Goal: Transaction & Acquisition: Book appointment/travel/reservation

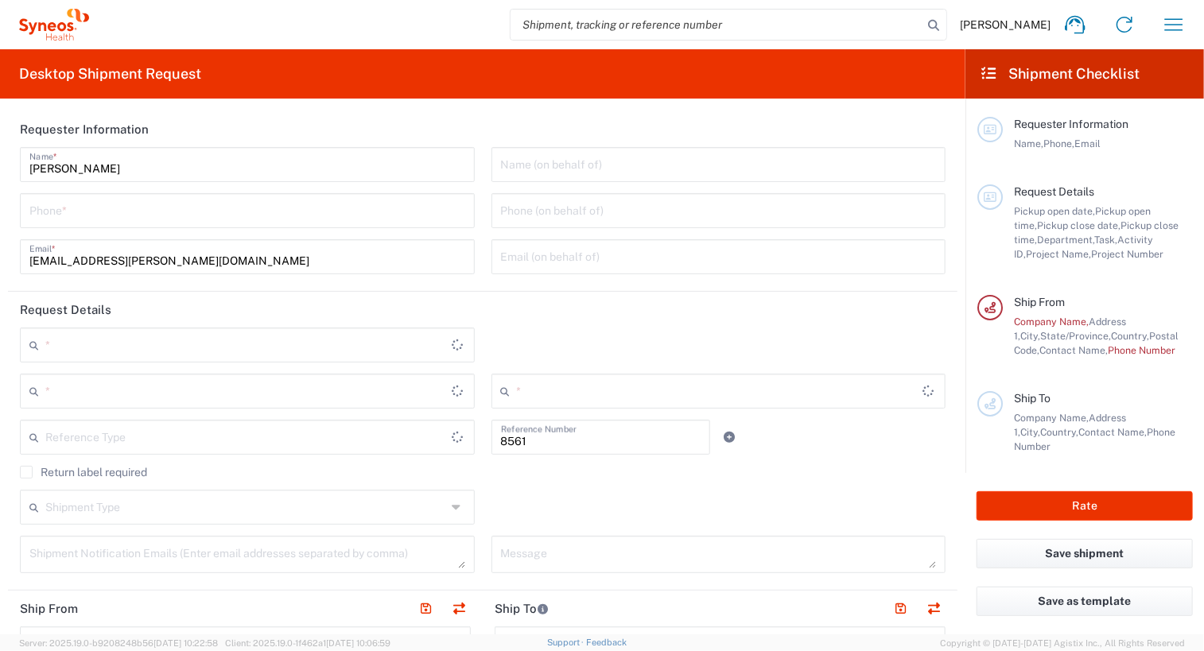
type input "Department"
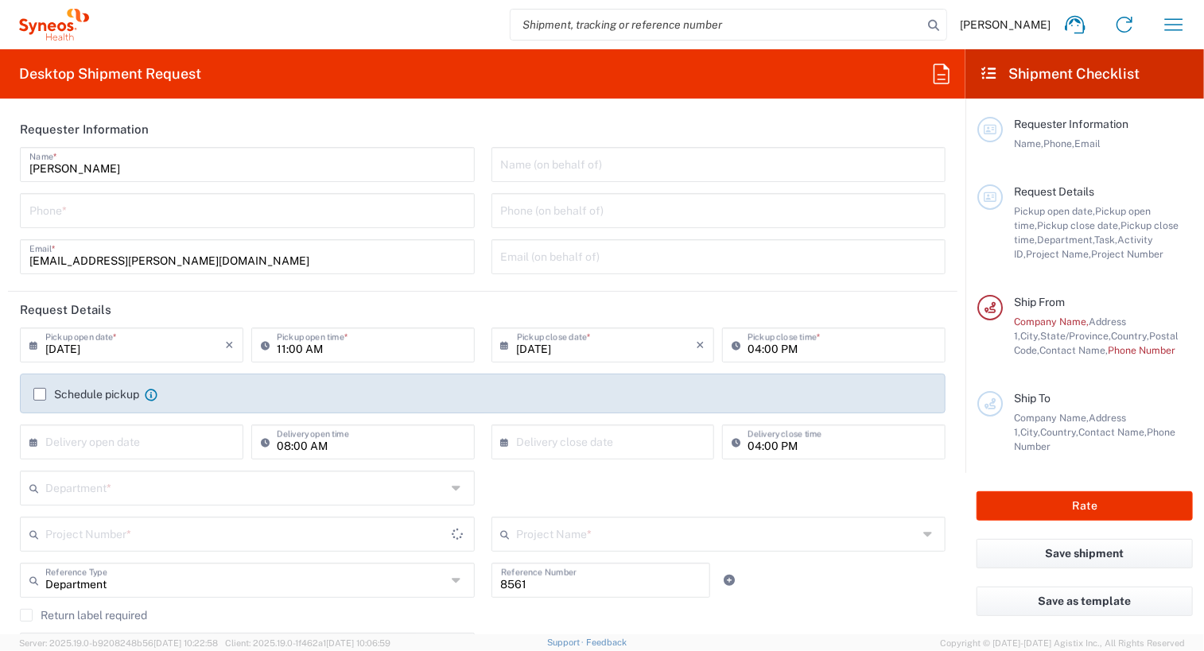
type input "[US_STATE]"
type input "[GEOGRAPHIC_DATA]"
type input "Syneos Health, LLC-[GEOGRAPHIC_DATA] [GEOGRAPHIC_DATA] [GEOGRAPHIC_DATA]"
click at [1178, 24] on icon "button" at bounding box center [1173, 24] width 25 height 25
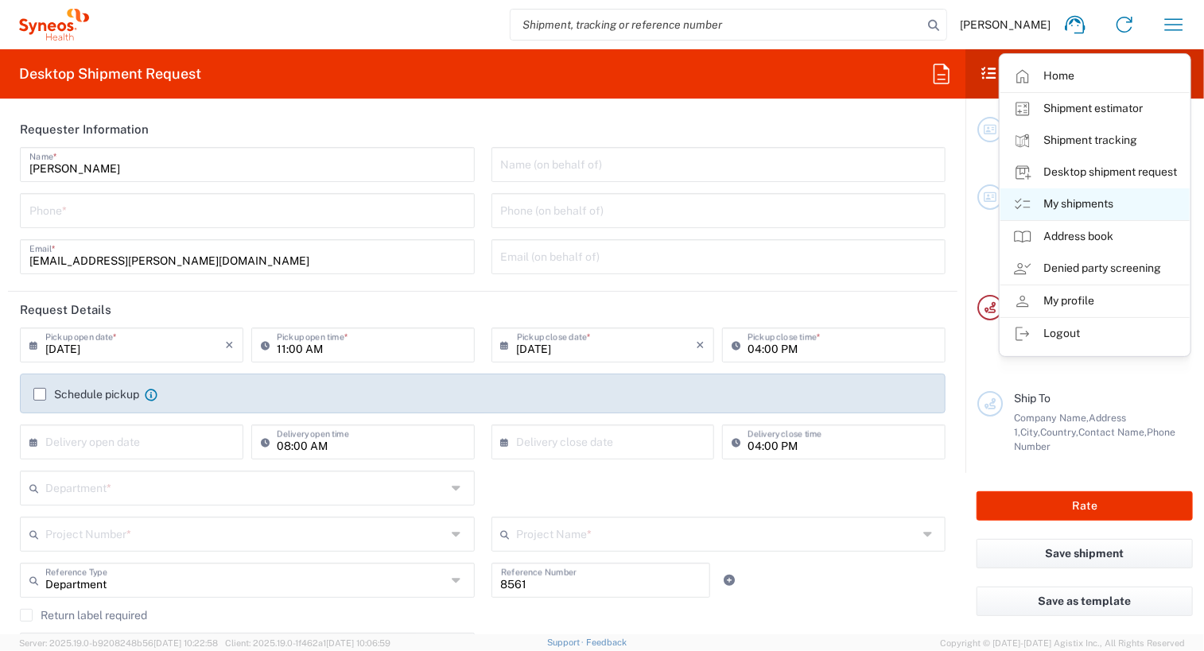
click at [1078, 195] on link "My shipments" at bounding box center [1095, 204] width 189 height 32
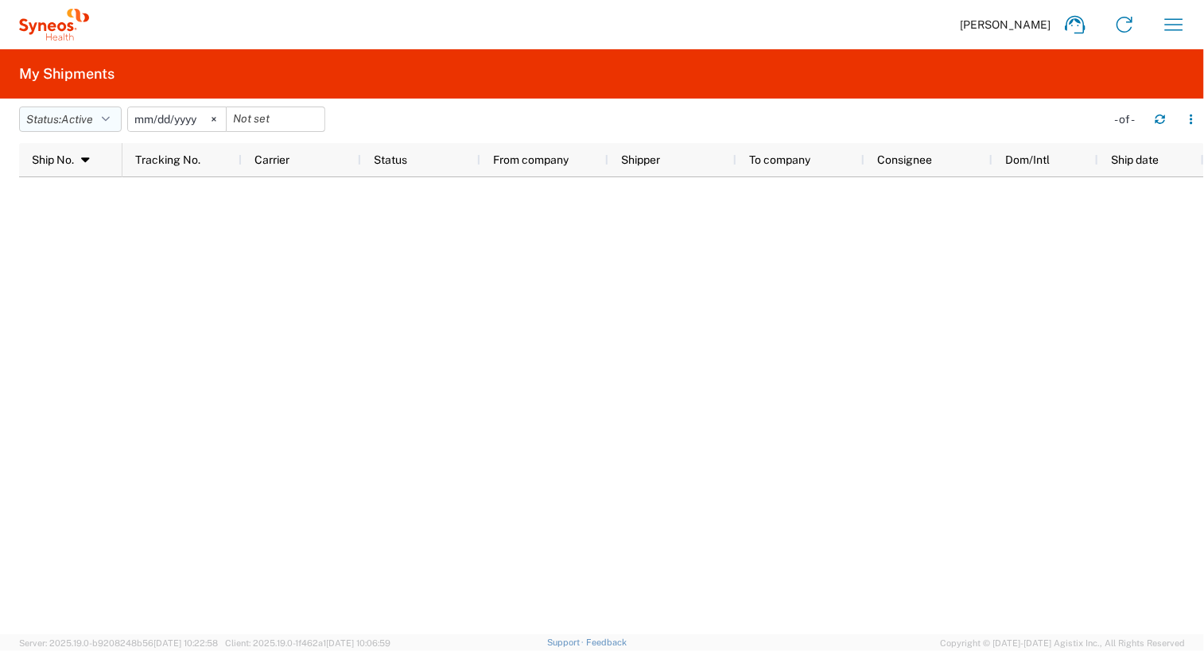
click at [115, 111] on button "Status: Active" at bounding box center [70, 119] width 103 height 25
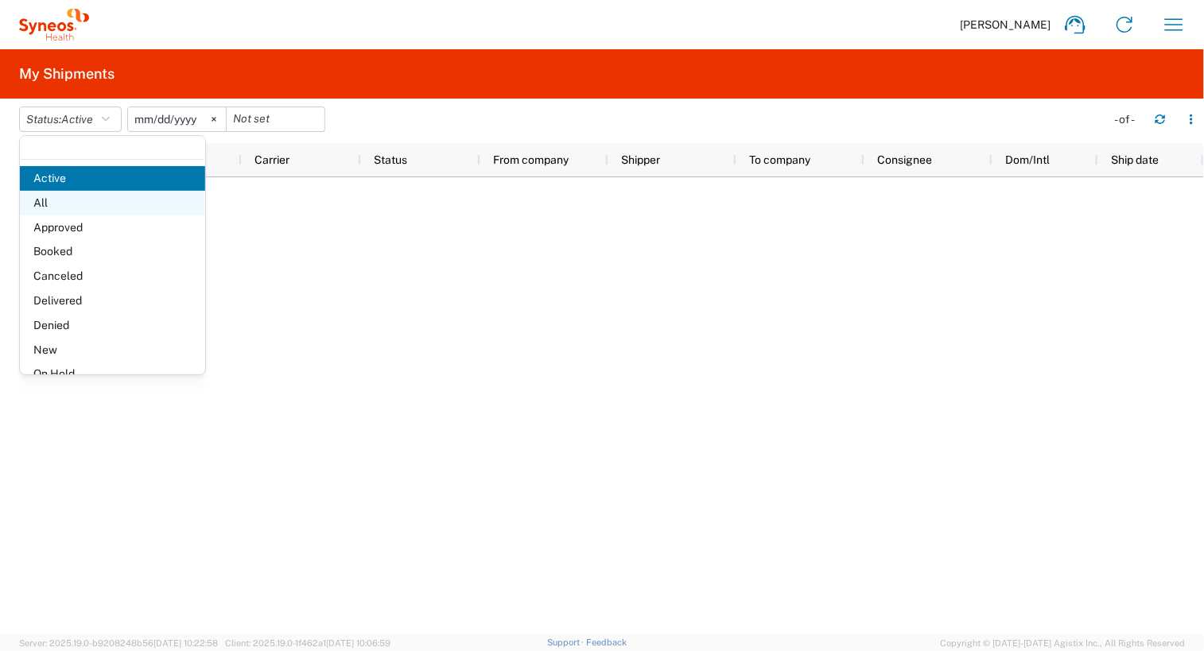
click at [89, 203] on span "All" at bounding box center [112, 203] width 185 height 25
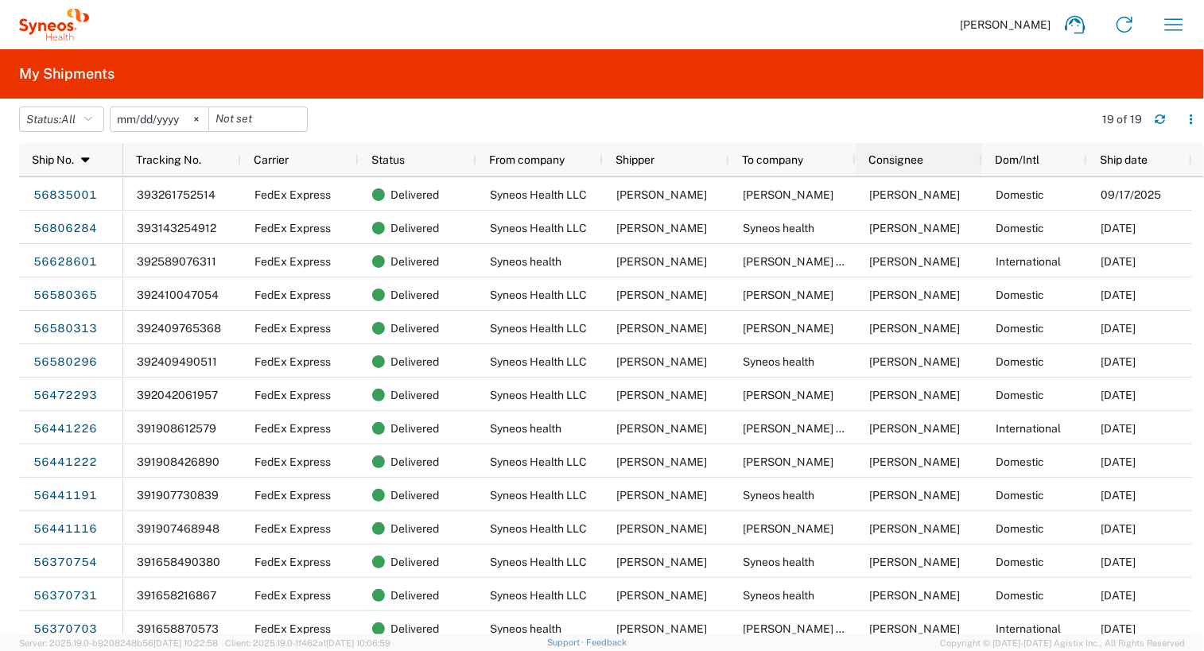
click at [927, 157] on div "Consignee" at bounding box center [921, 159] width 107 height 25
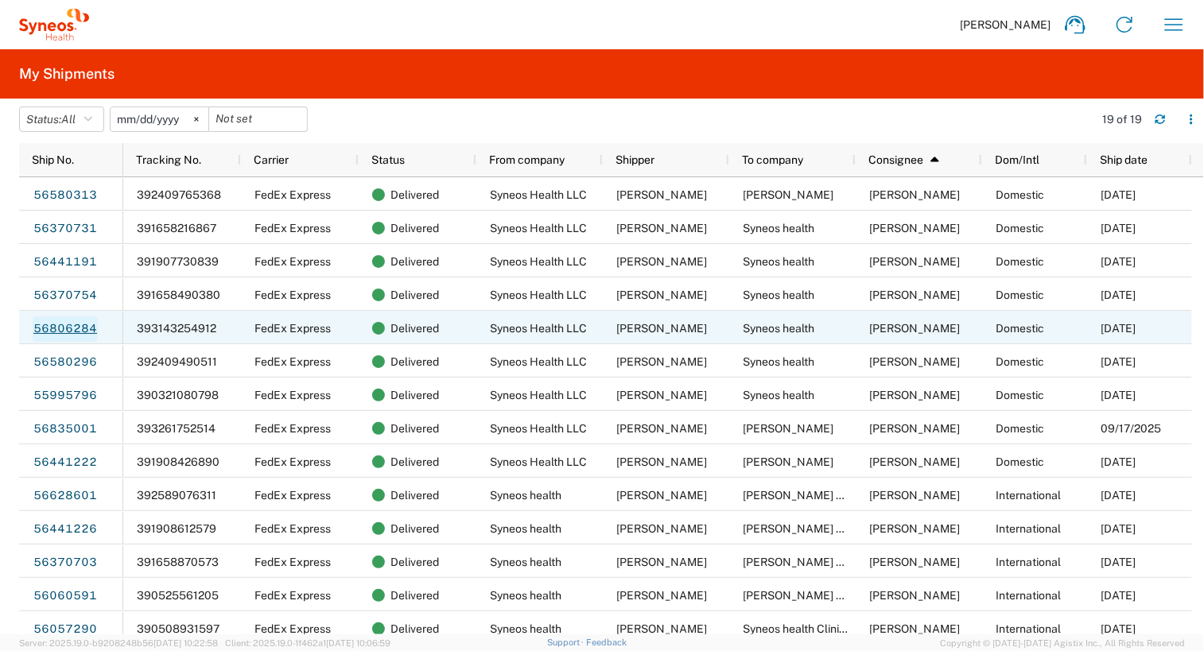
click at [59, 328] on link "56806284" at bounding box center [65, 329] width 65 height 25
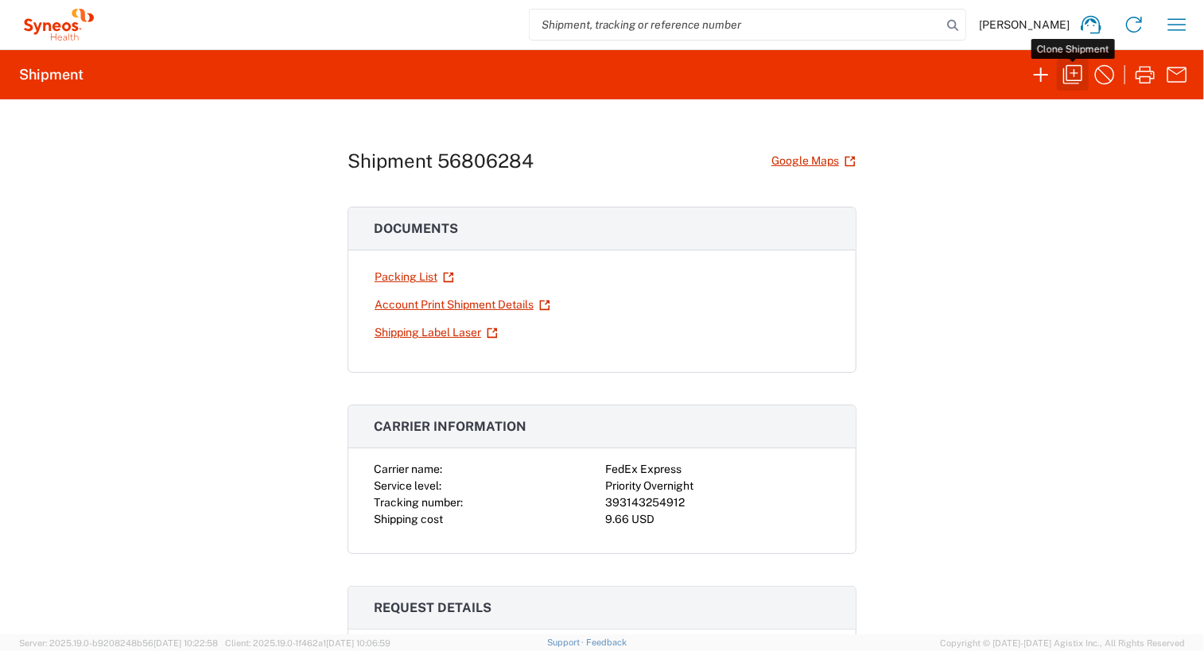
click at [1072, 72] on icon "button" at bounding box center [1072, 74] width 19 height 19
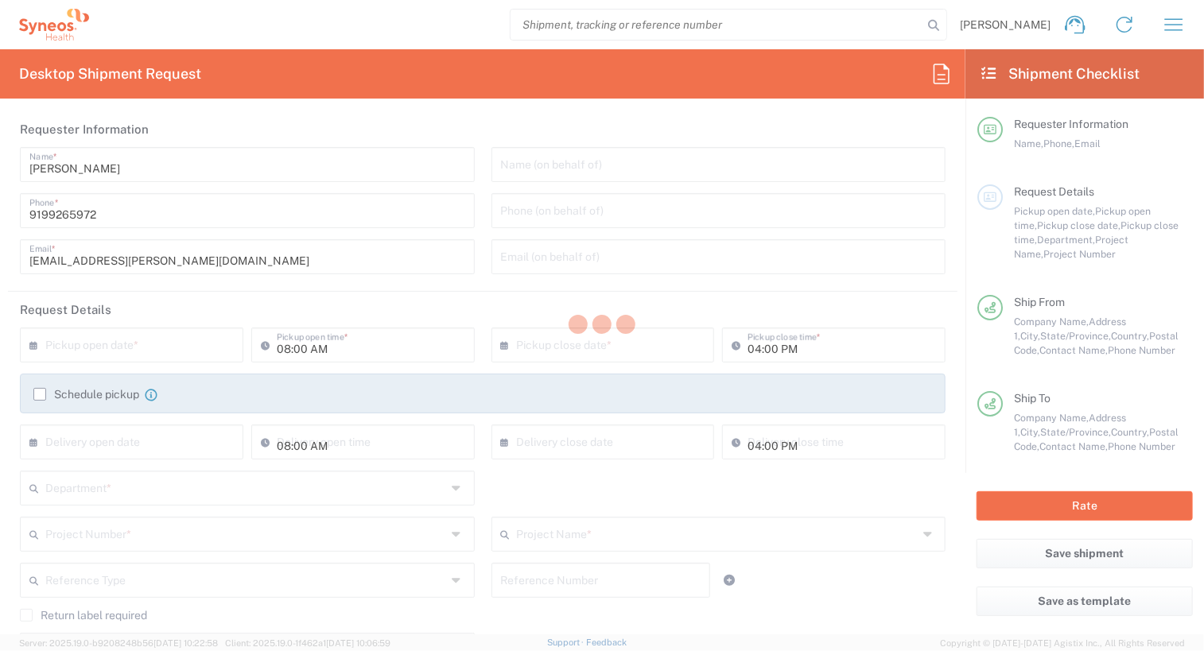
type input "[US_STATE]"
type input "Envelope"
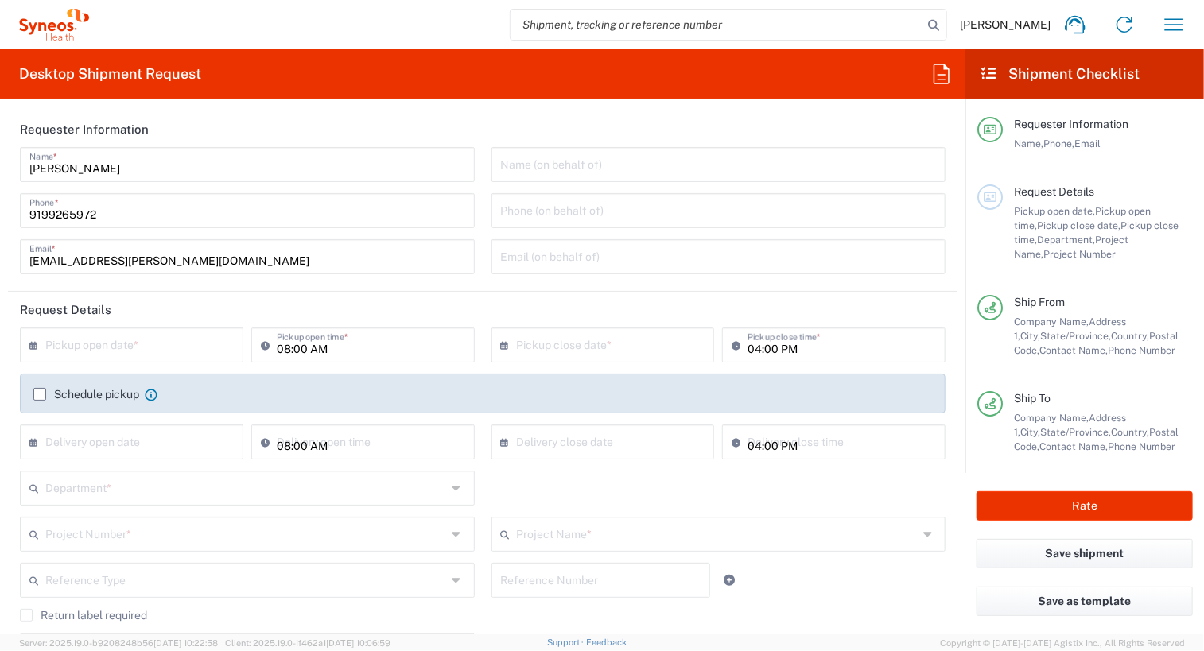
type input "8561 DEPARTMENTAL EXPENSE"
type input "8561"
type input "8561 DEPARTMENTAL EXPENSE"
click at [84, 348] on input "text" at bounding box center [135, 344] width 180 height 28
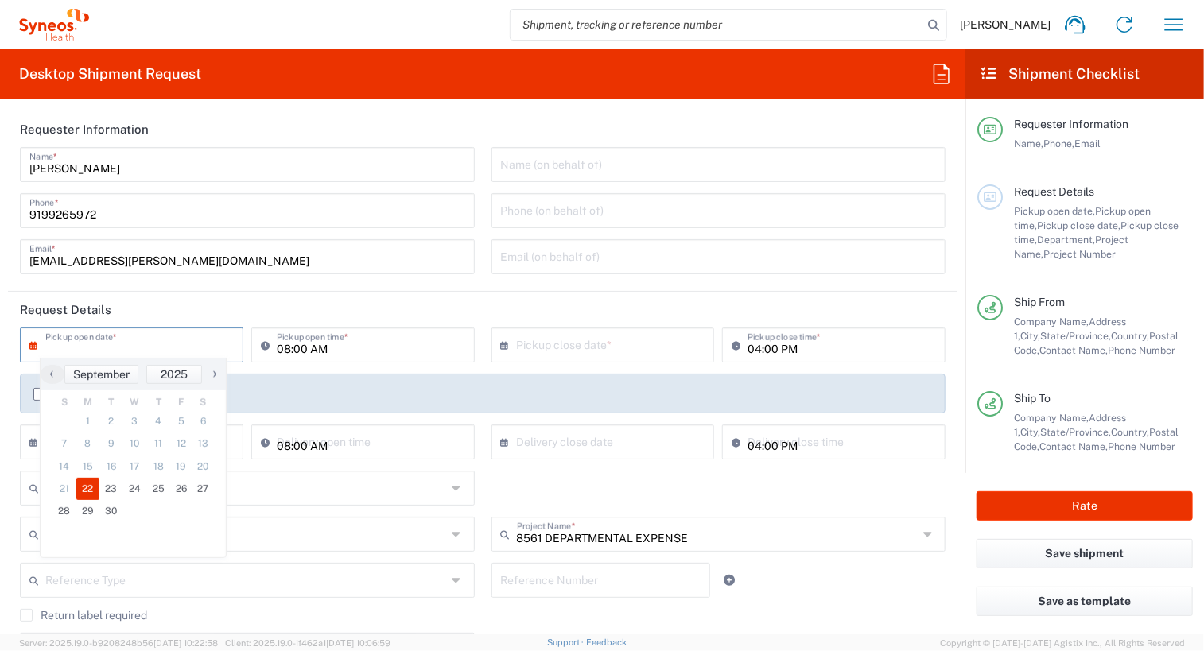
click at [86, 492] on span "22" at bounding box center [88, 489] width 24 height 22
type input "[DATE]"
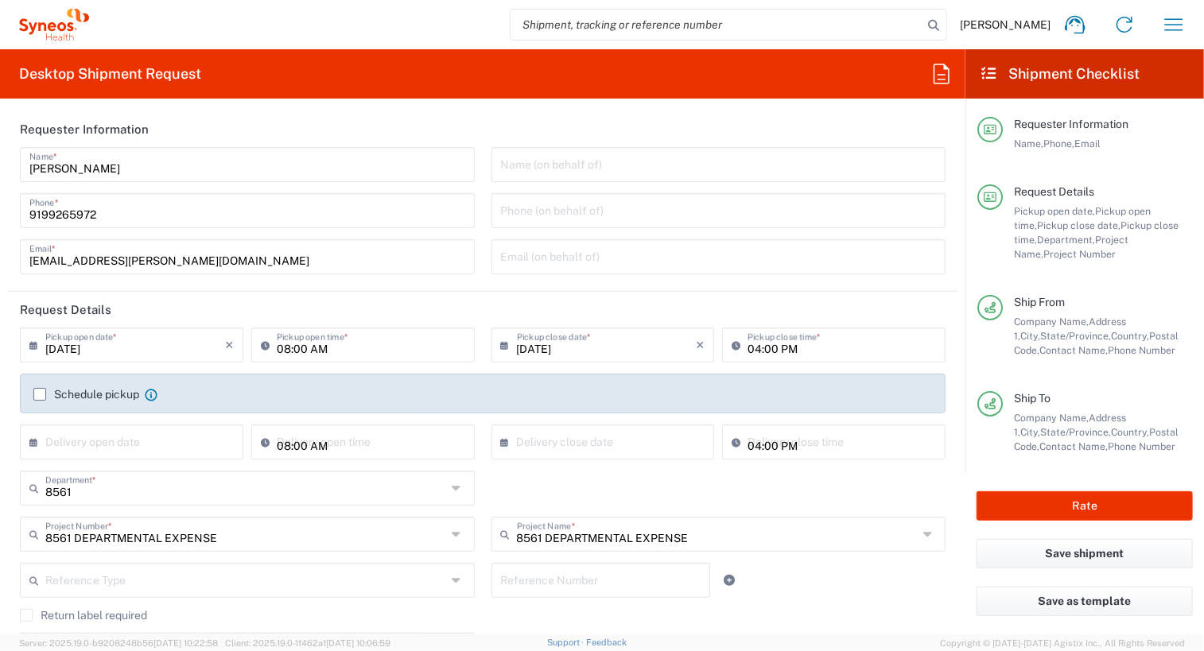
click at [179, 348] on input "[DATE]" at bounding box center [135, 344] width 180 height 28
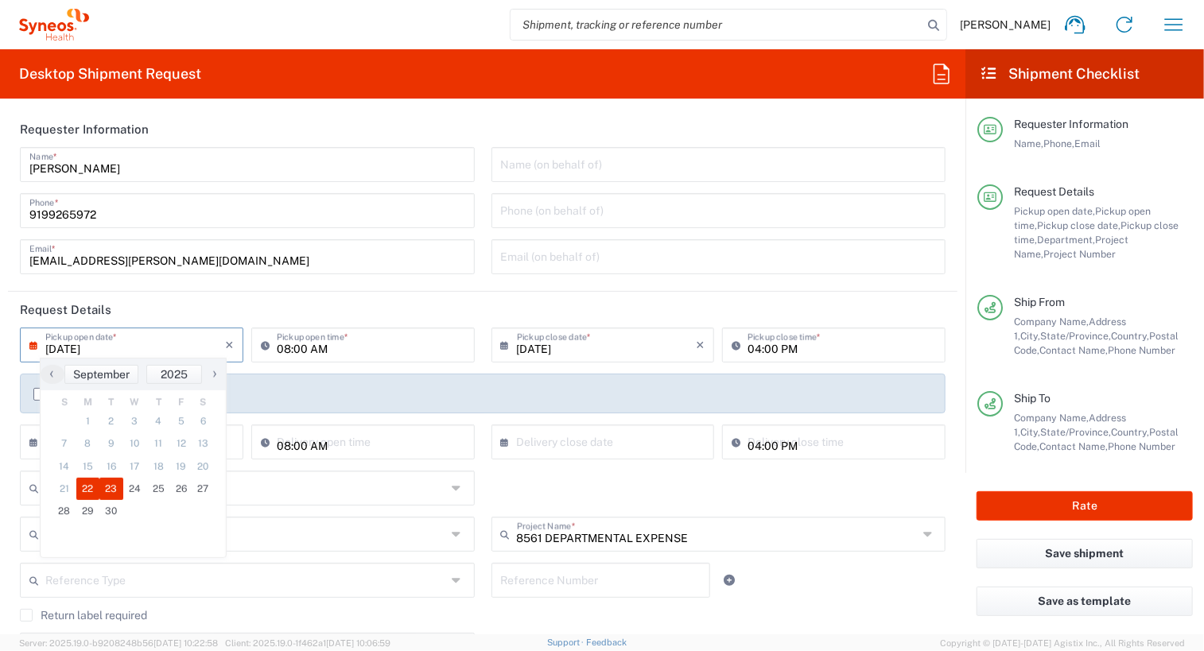
click at [108, 492] on span "23" at bounding box center [111, 489] width 24 height 22
type input "[DATE]"
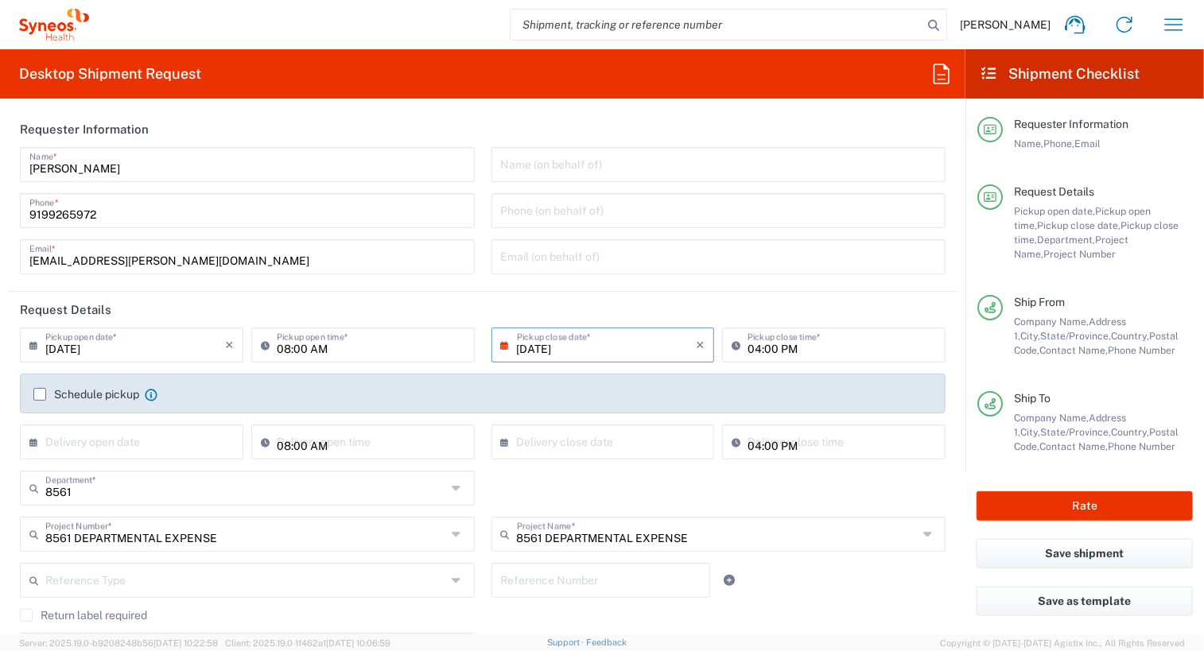
click at [592, 340] on input "[DATE]" at bounding box center [607, 344] width 180 height 28
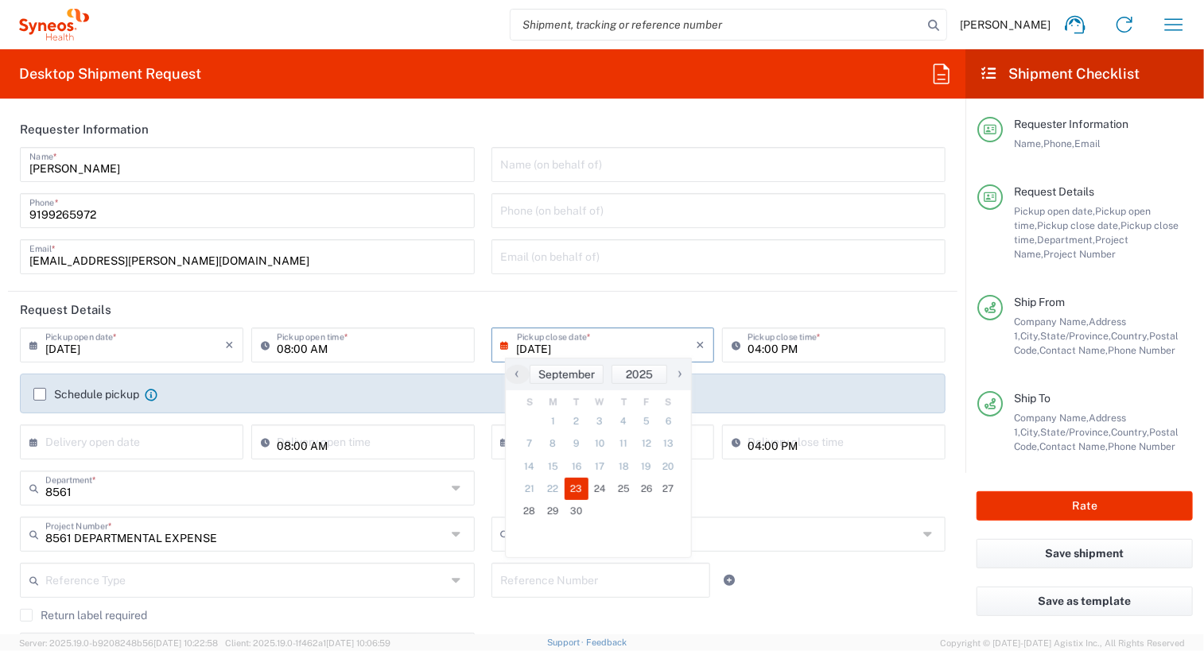
click at [948, 441] on form "Requester Information [PERSON_NAME] Name * [PHONE_NUMBER] Phone * [EMAIL_ADDRES…" at bounding box center [483, 372] width 966 height 523
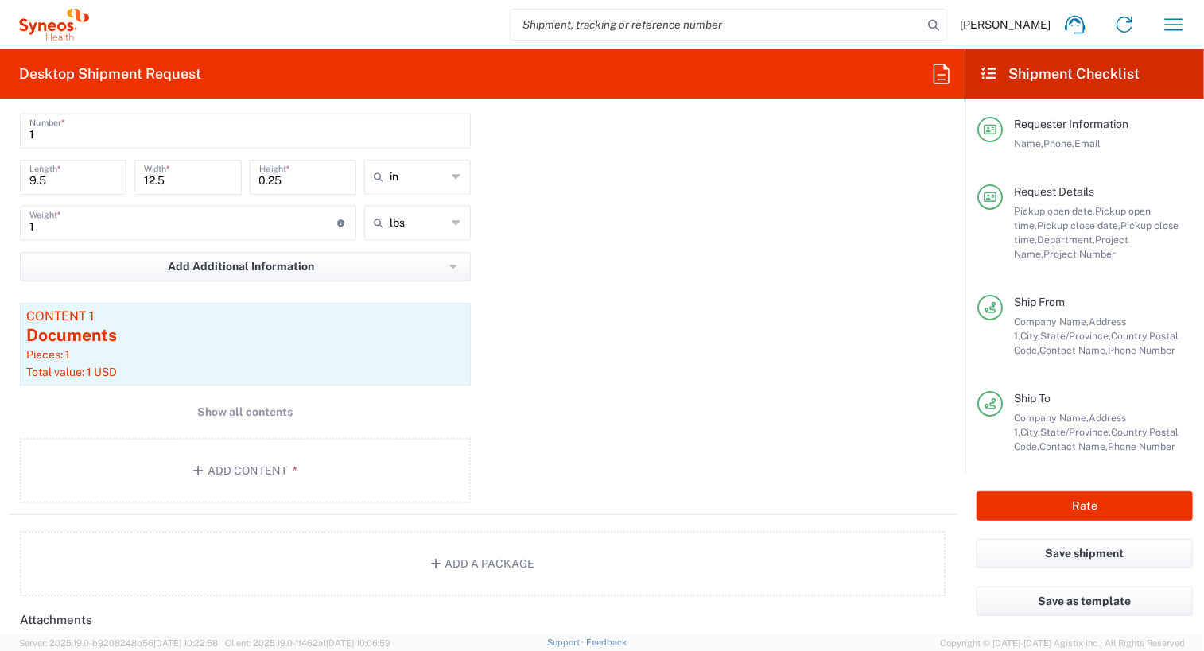
scroll to position [1511, 0]
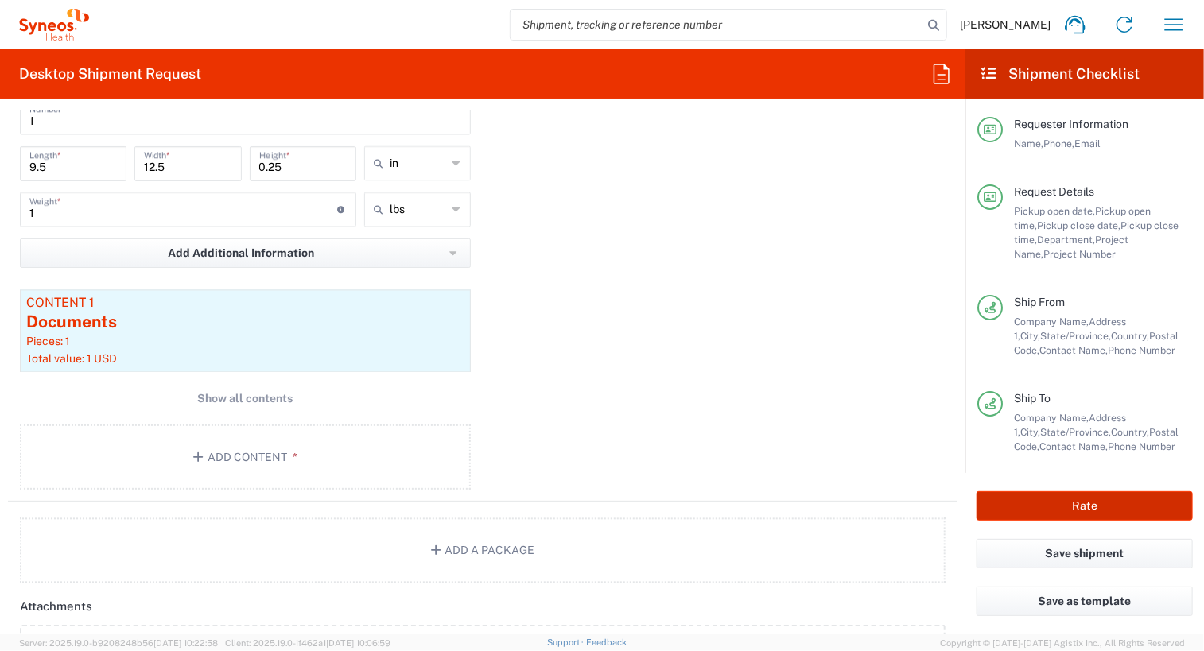
click at [1098, 502] on button "Rate" at bounding box center [1085, 506] width 216 height 29
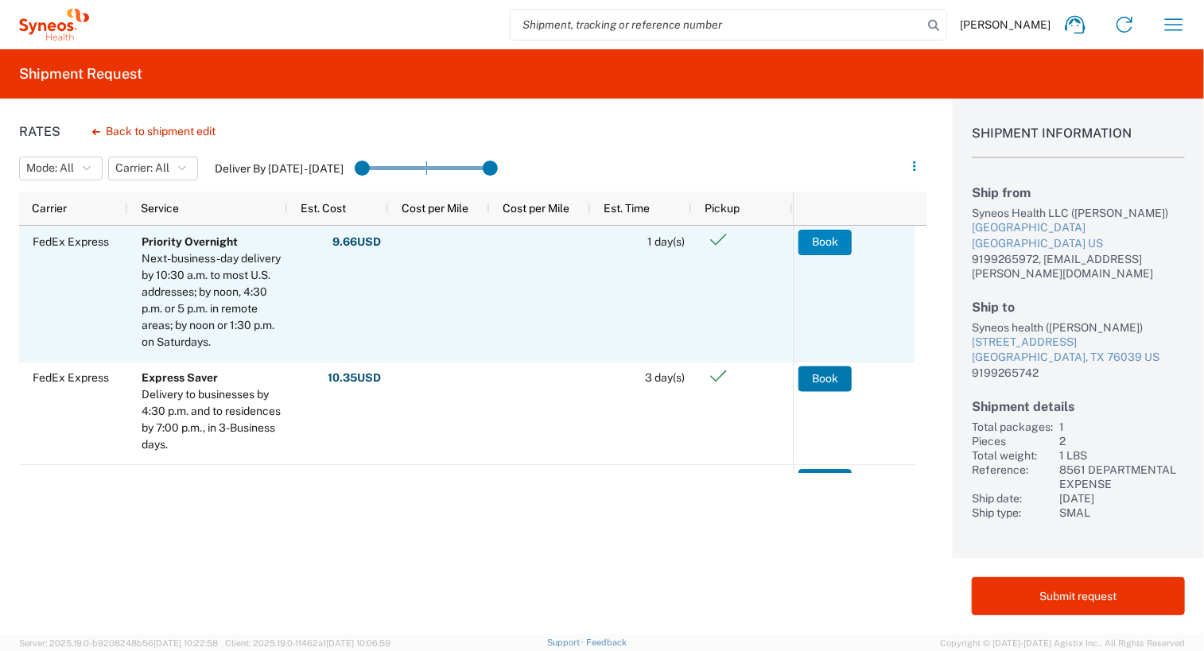
click at [830, 247] on button "Book" at bounding box center [824, 242] width 53 height 25
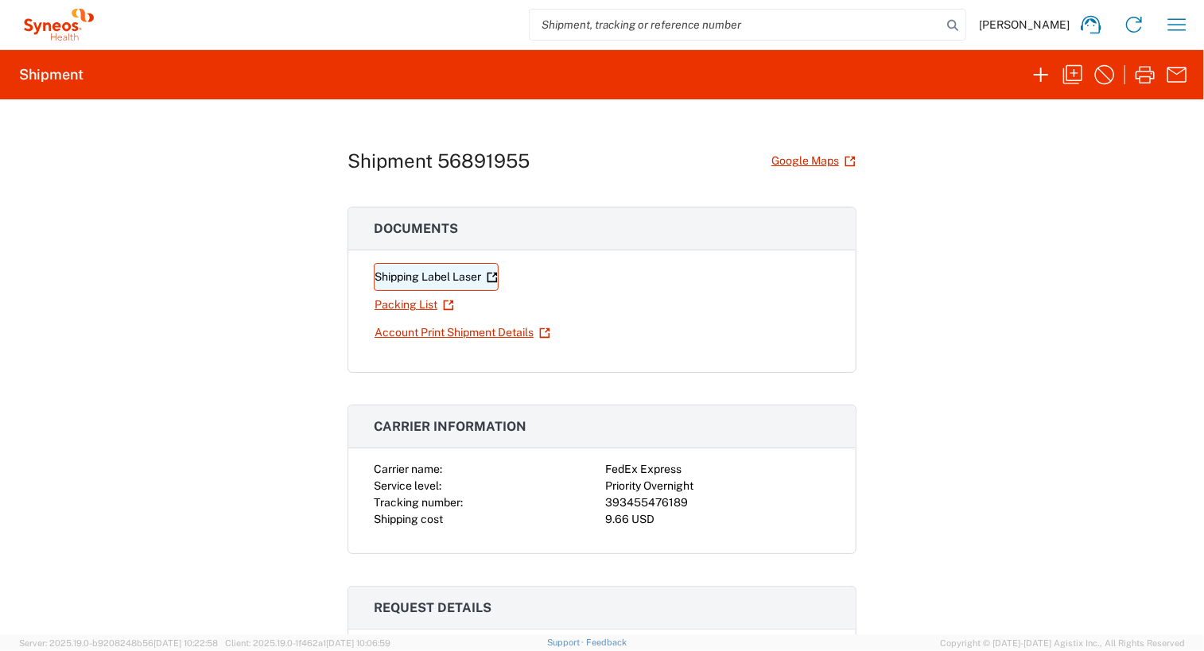
click at [425, 281] on link "Shipping Label Laser" at bounding box center [436, 277] width 125 height 28
